Goal: Find contact information: Find contact information

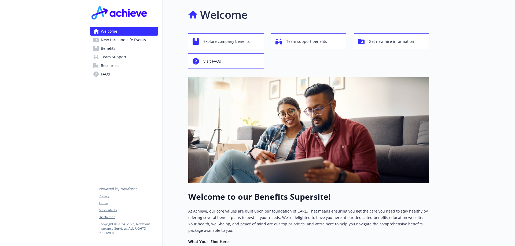
click at [107, 47] on span "Benefits" at bounding box center [108, 48] width 14 height 9
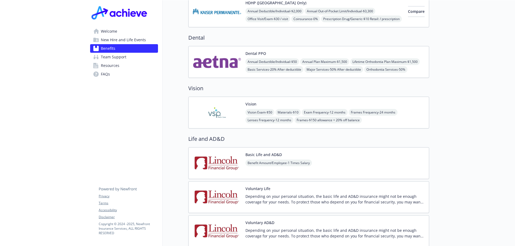
scroll to position [185, 0]
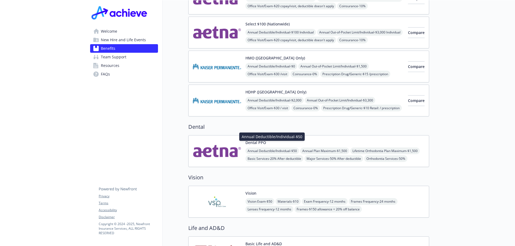
click at [270, 148] on span "Annual Deductible/Individual - $50" at bounding box center [272, 151] width 54 height 7
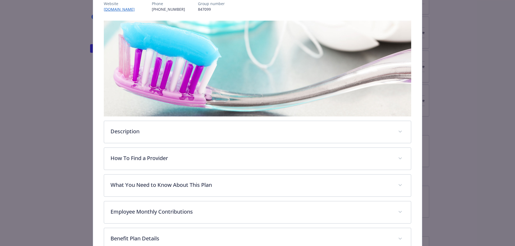
scroll to position [141, 0]
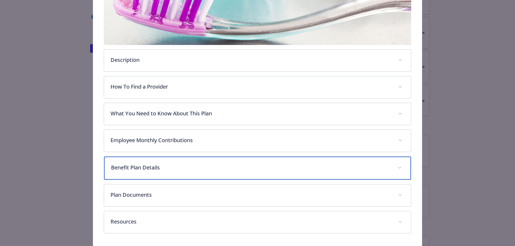
click at [205, 172] on div "Benefit Plan Details" at bounding box center [257, 168] width 307 height 23
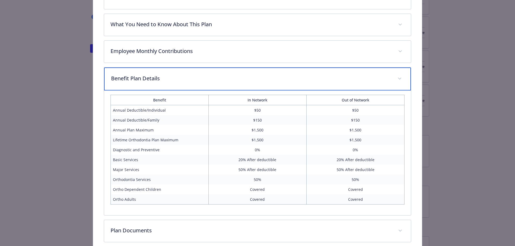
scroll to position [177, 0]
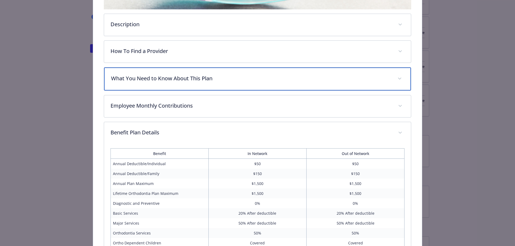
click at [245, 79] on p "What You Need to Know About This Plan" at bounding box center [251, 79] width 280 height 8
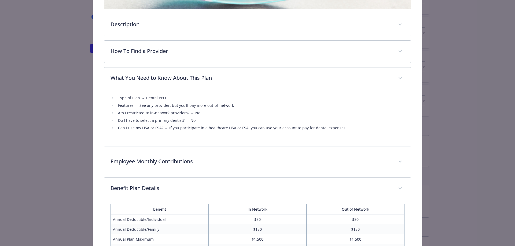
click at [71, 69] on div "Dental - Dental PPO - Dental PPO Dental PPO Website [DOMAIN_NAME] Phone [PHONE_…" at bounding box center [257, 116] width 412 height 552
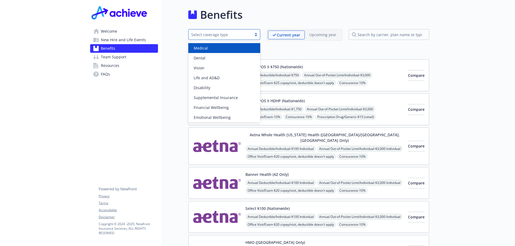
click at [222, 36] on div "Select coverage type" at bounding box center [220, 35] width 58 height 6
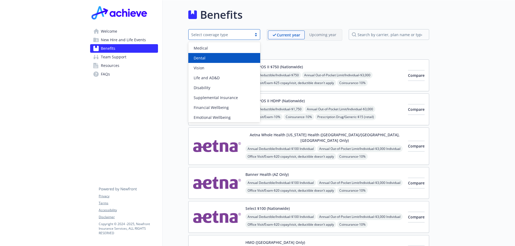
click at [203, 57] on span "Dental" at bounding box center [200, 58] width 12 height 6
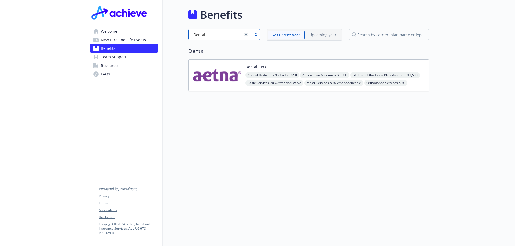
click at [121, 57] on span "Team Support" at bounding box center [113, 57] width 25 height 9
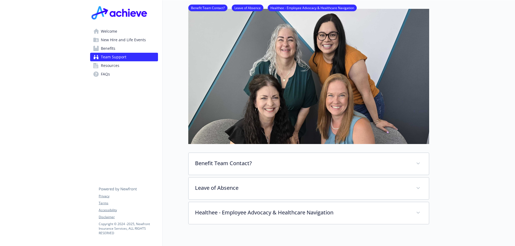
scroll to position [54, 0]
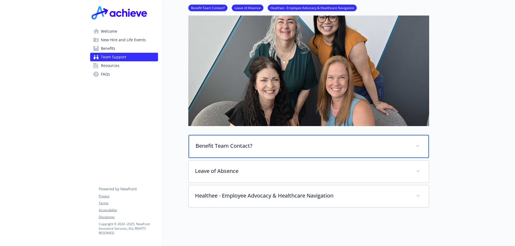
click at [218, 144] on p "Benefit Team Contact?" at bounding box center [301, 146] width 213 height 8
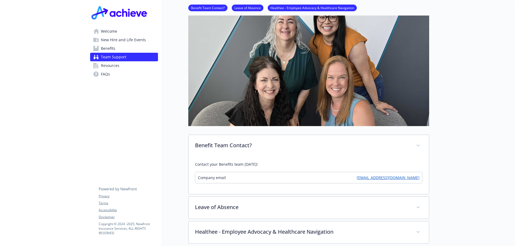
click at [258, 179] on div "Company email [EMAIL_ADDRESS][DOMAIN_NAME]" at bounding box center [308, 177] width 227 height 11
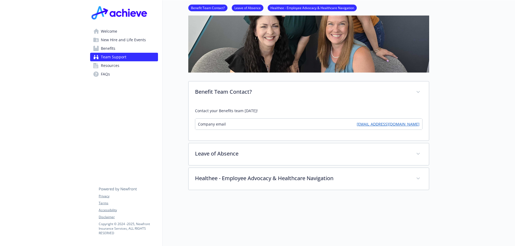
scroll to position [143, 0]
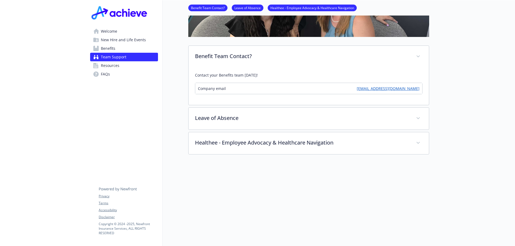
click at [386, 89] on link "[EMAIL_ADDRESS][DOMAIN_NAME]" at bounding box center [387, 89] width 63 height 6
